Goal: Task Accomplishment & Management: Complete application form

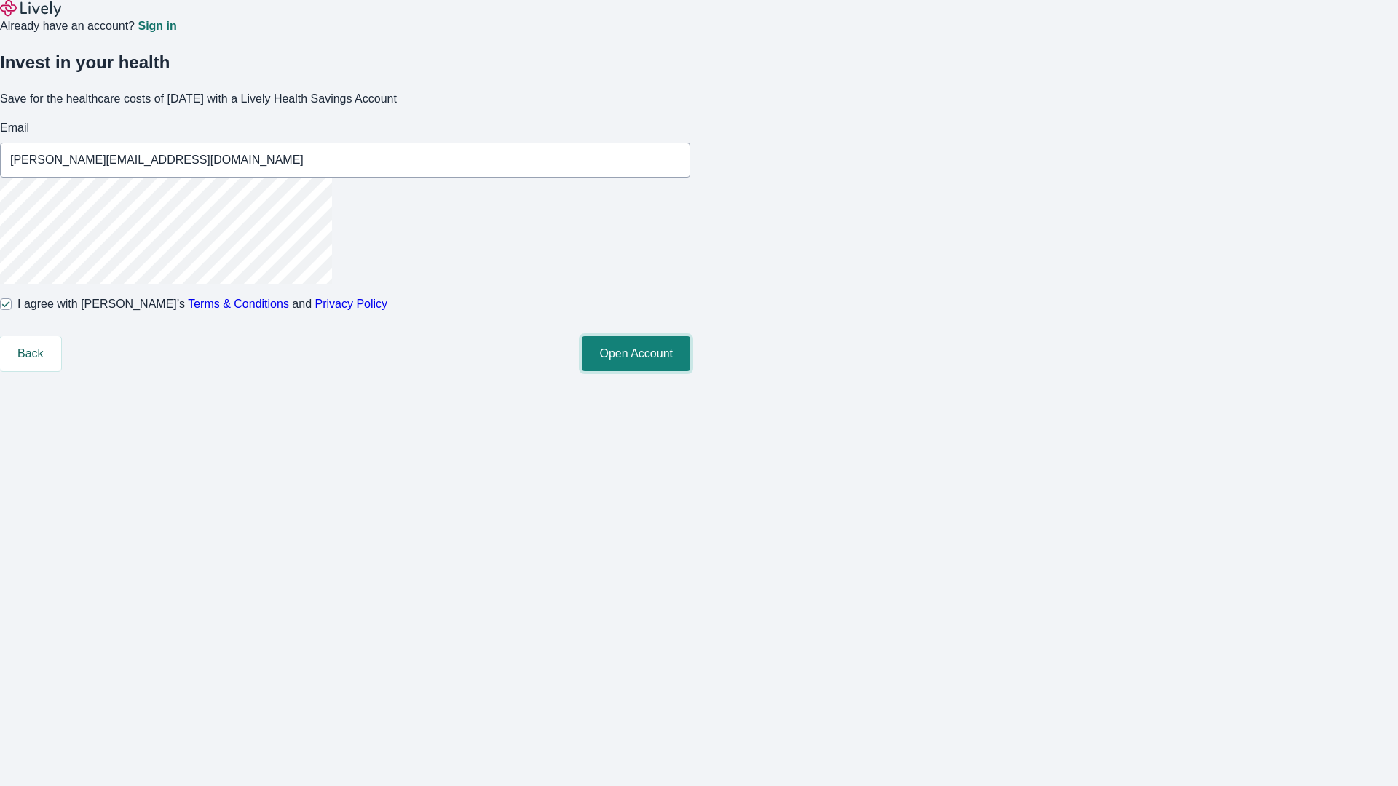
click at [690, 371] on button "Open Account" at bounding box center [636, 353] width 108 height 35
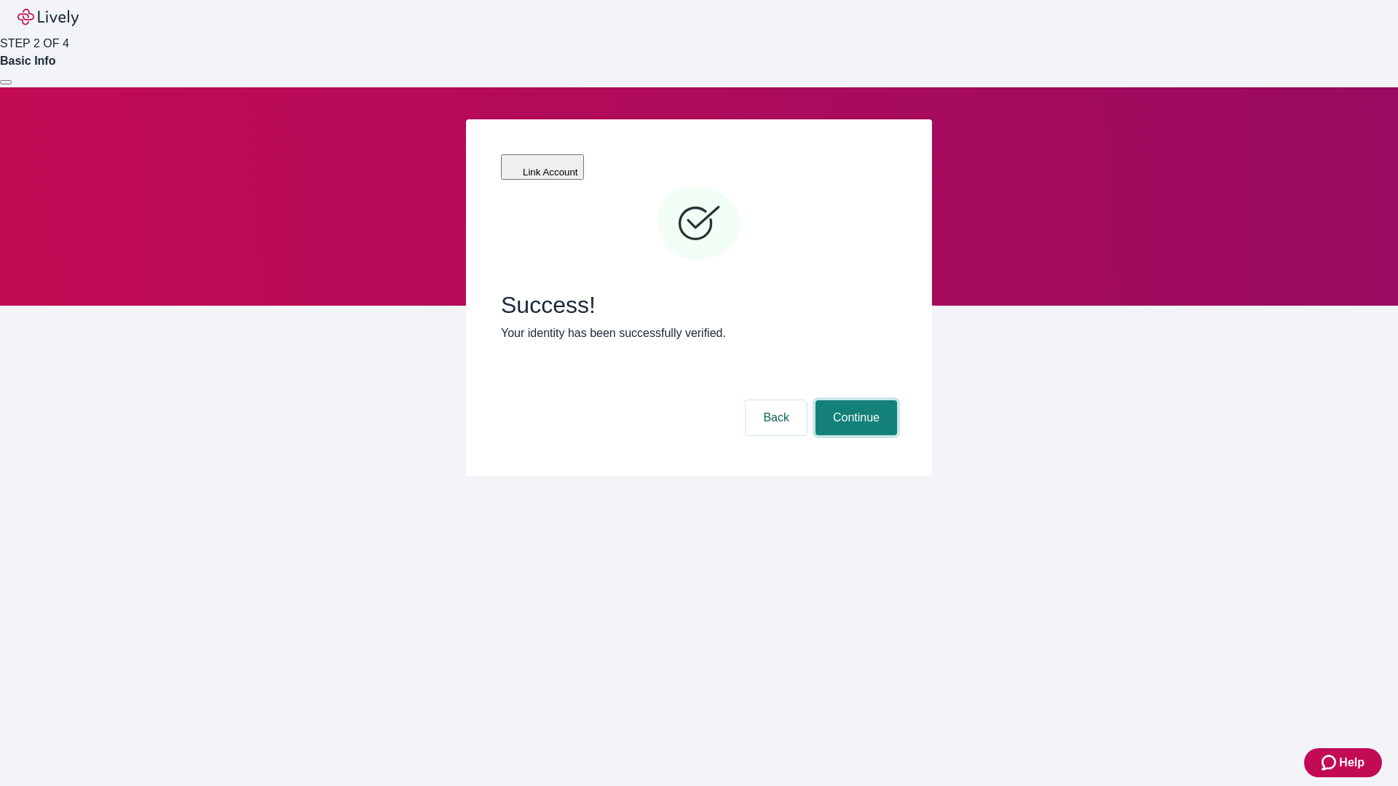
click at [854, 400] on button "Continue" at bounding box center [856, 417] width 82 height 35
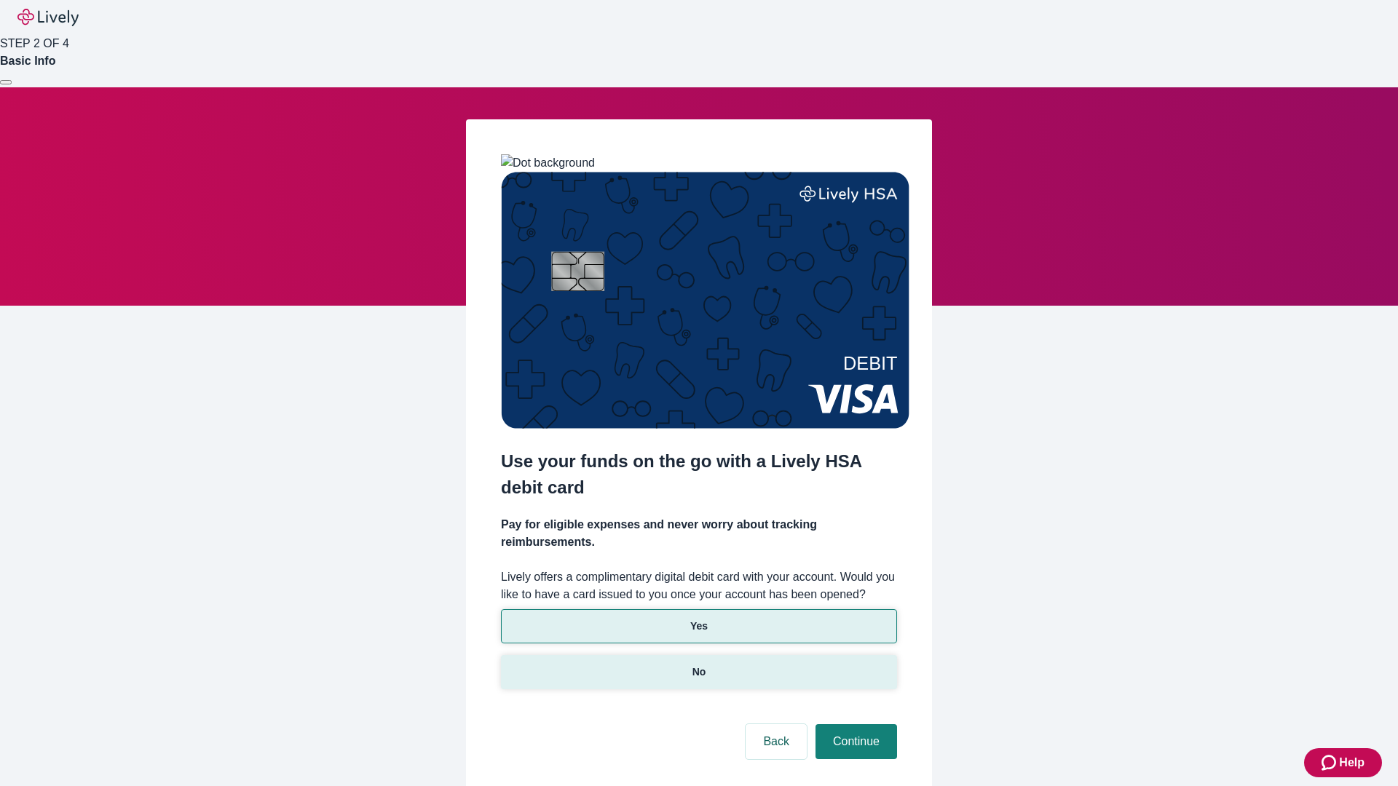
click at [698, 665] on p "No" at bounding box center [699, 672] width 14 height 15
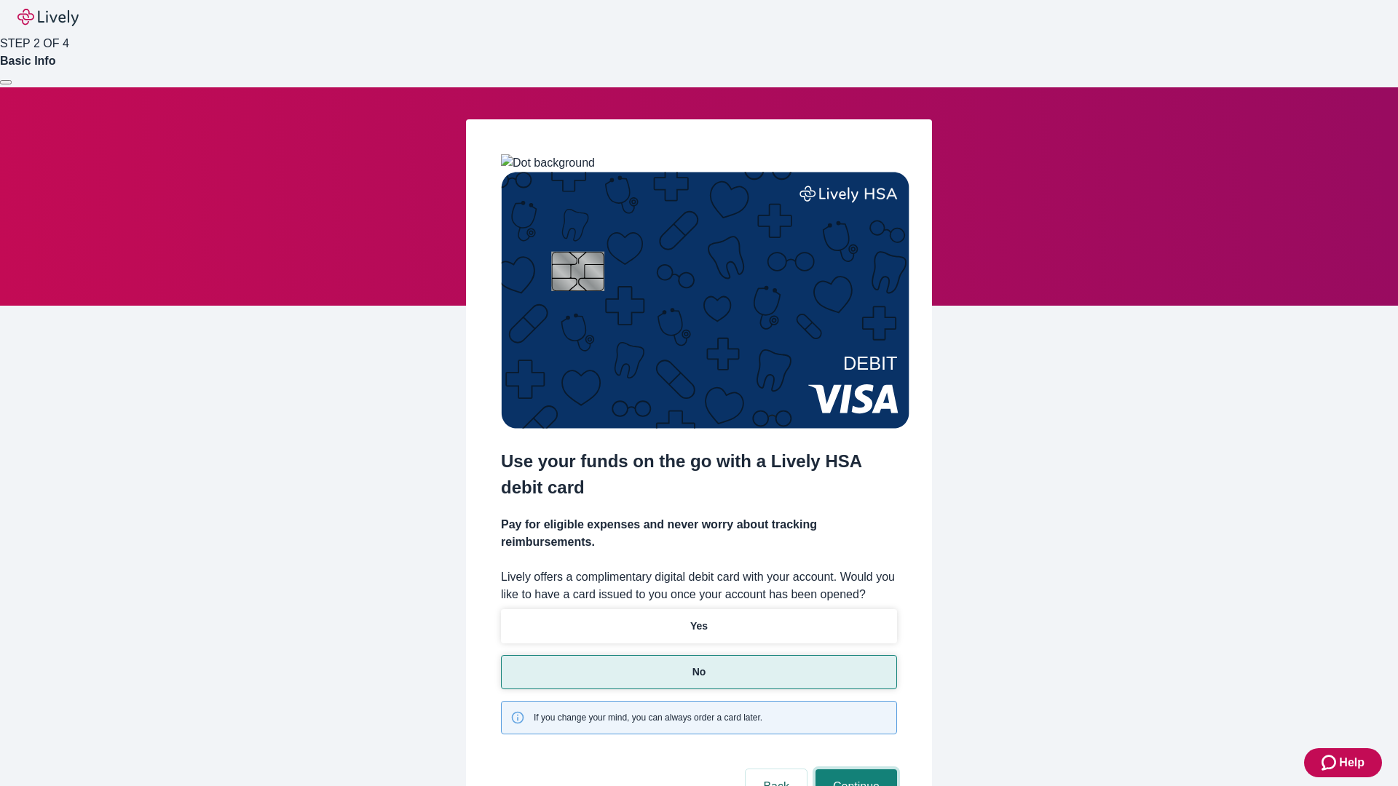
click at [854, 770] on button "Continue" at bounding box center [856, 787] width 82 height 35
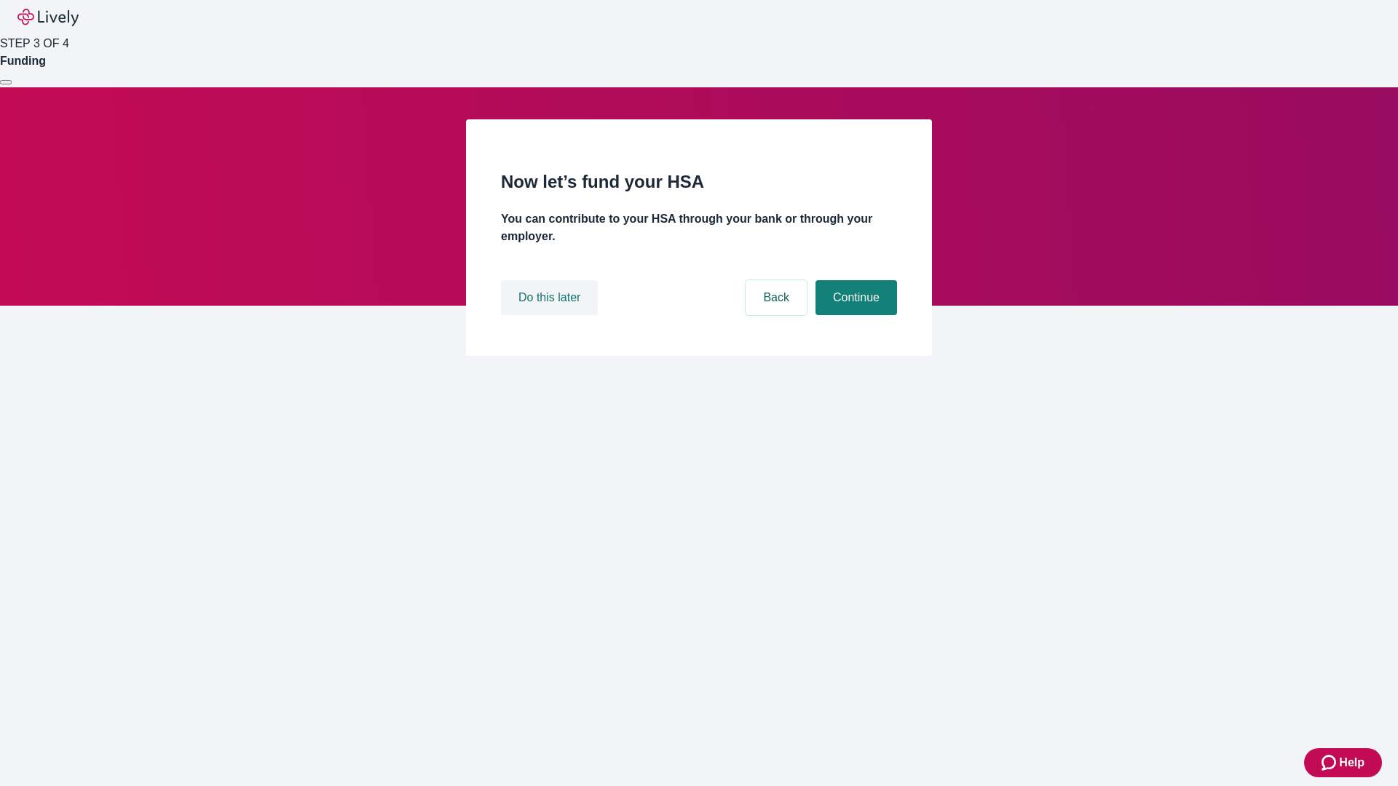
click at [551, 315] on button "Do this later" at bounding box center [549, 297] width 97 height 35
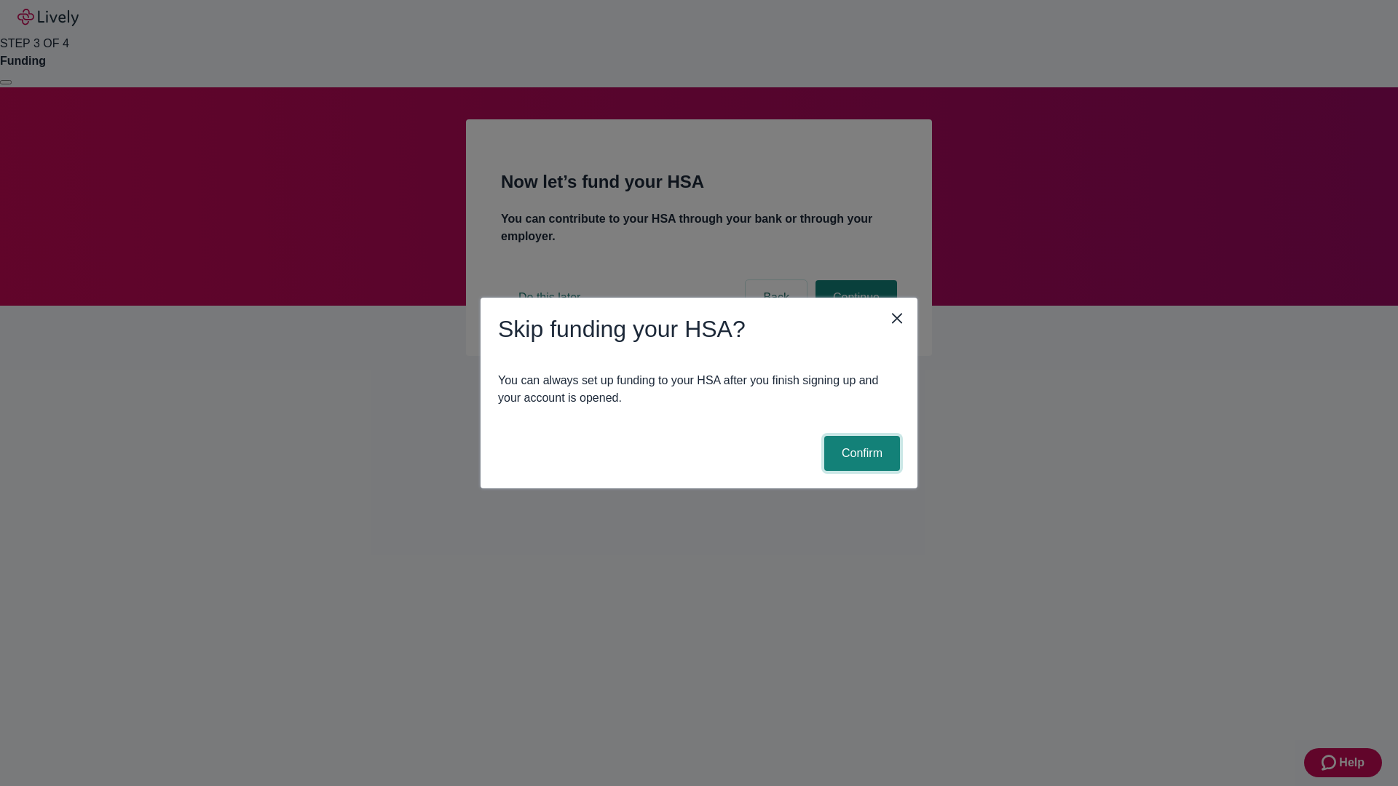
click at [860, 454] on button "Confirm" at bounding box center [862, 453] width 76 height 35
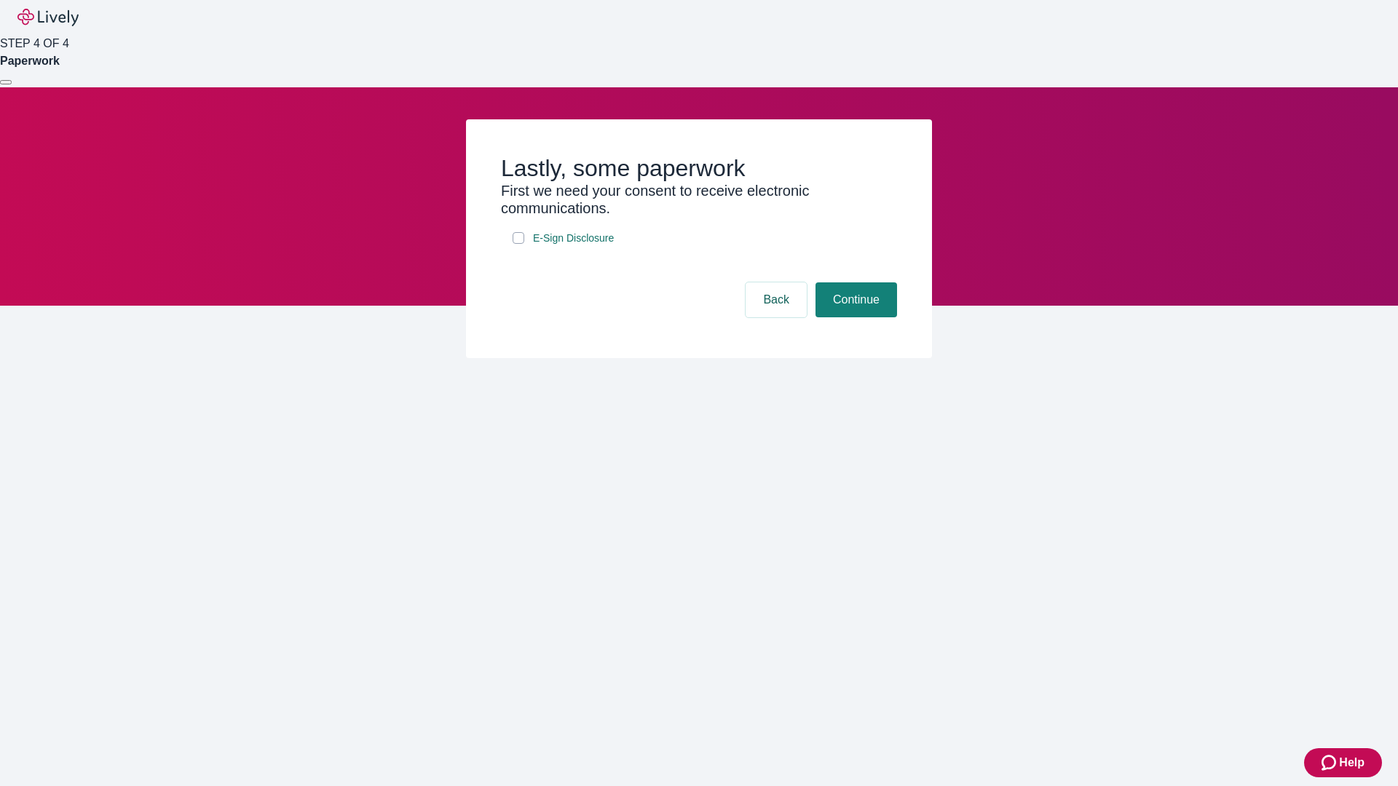
click at [518, 244] on input "E-Sign Disclosure" at bounding box center [519, 238] width 12 height 12
checkbox input "true"
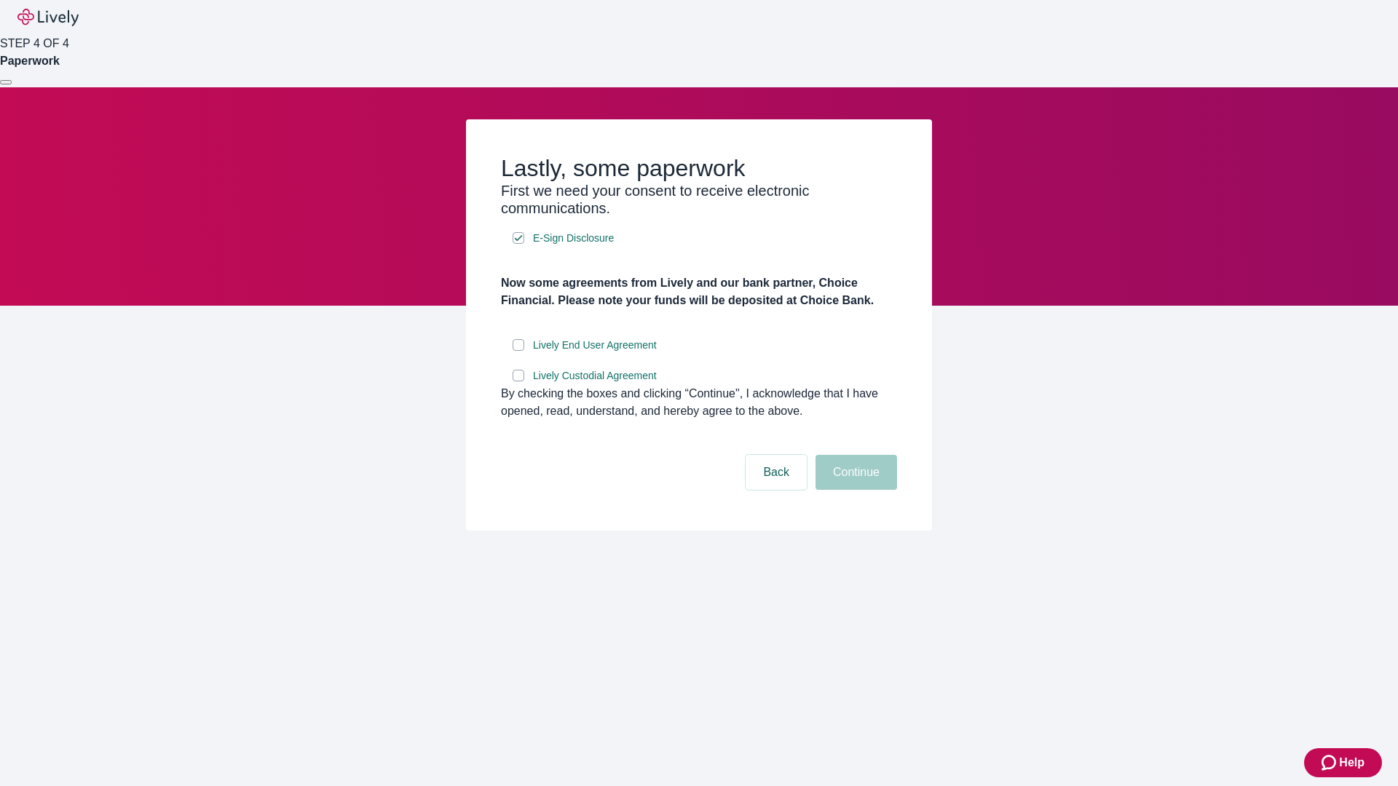
click at [518, 351] on input "Lively End User Agreement" at bounding box center [519, 345] width 12 height 12
checkbox input "true"
click at [518, 381] on input "Lively Custodial Agreement" at bounding box center [519, 376] width 12 height 12
checkbox input "true"
click at [854, 490] on button "Continue" at bounding box center [856, 472] width 82 height 35
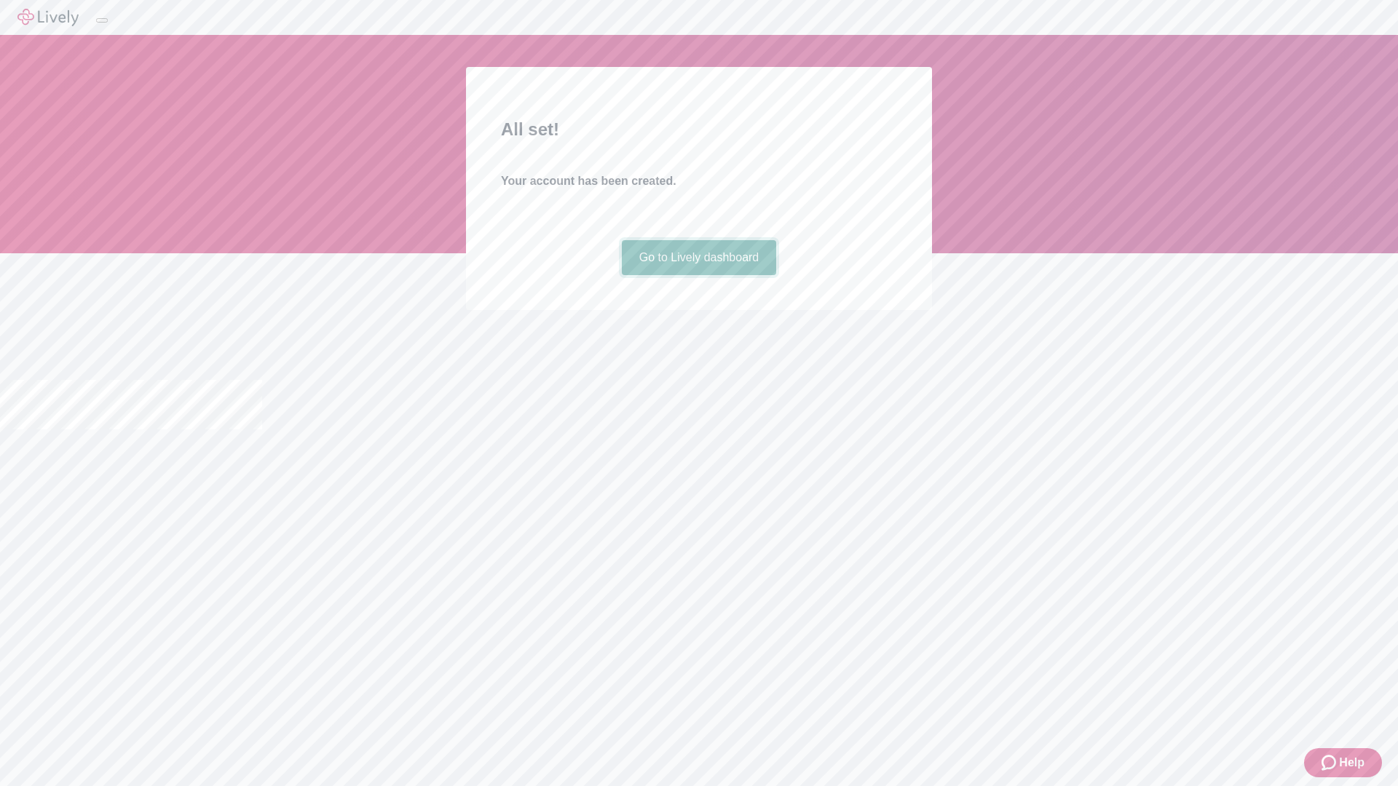
click at [698, 275] on link "Go to Lively dashboard" at bounding box center [699, 257] width 155 height 35
